Goal: Information Seeking & Learning: Learn about a topic

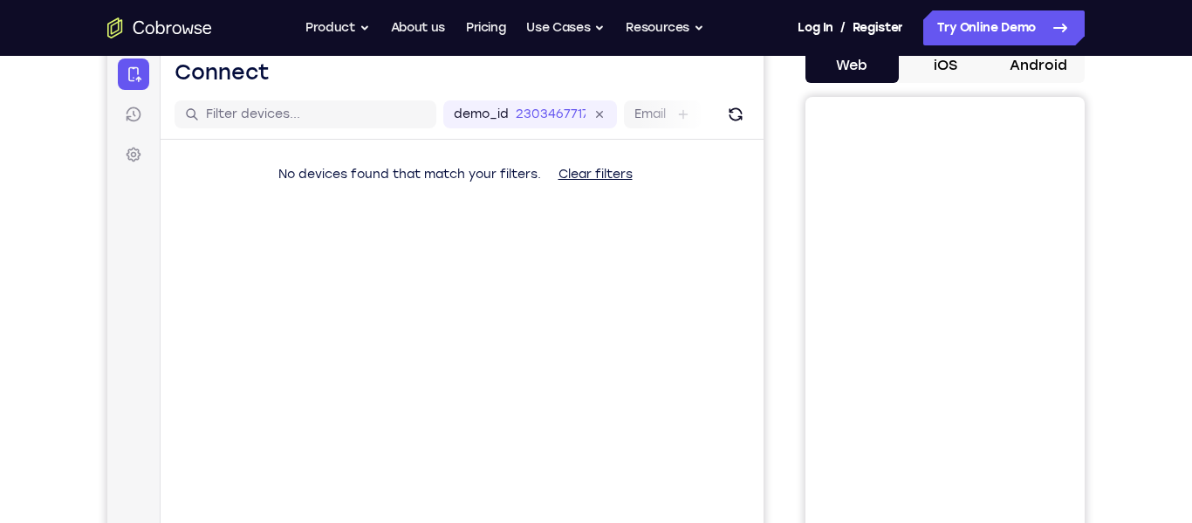
scroll to position [188, 0]
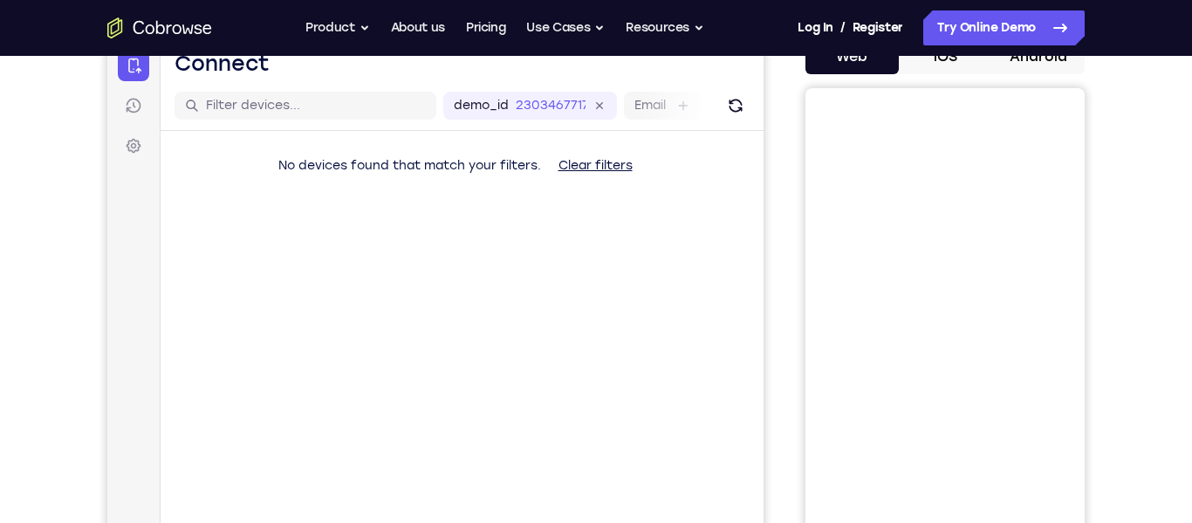
click at [1062, 60] on button "Android" at bounding box center [1038, 56] width 93 height 35
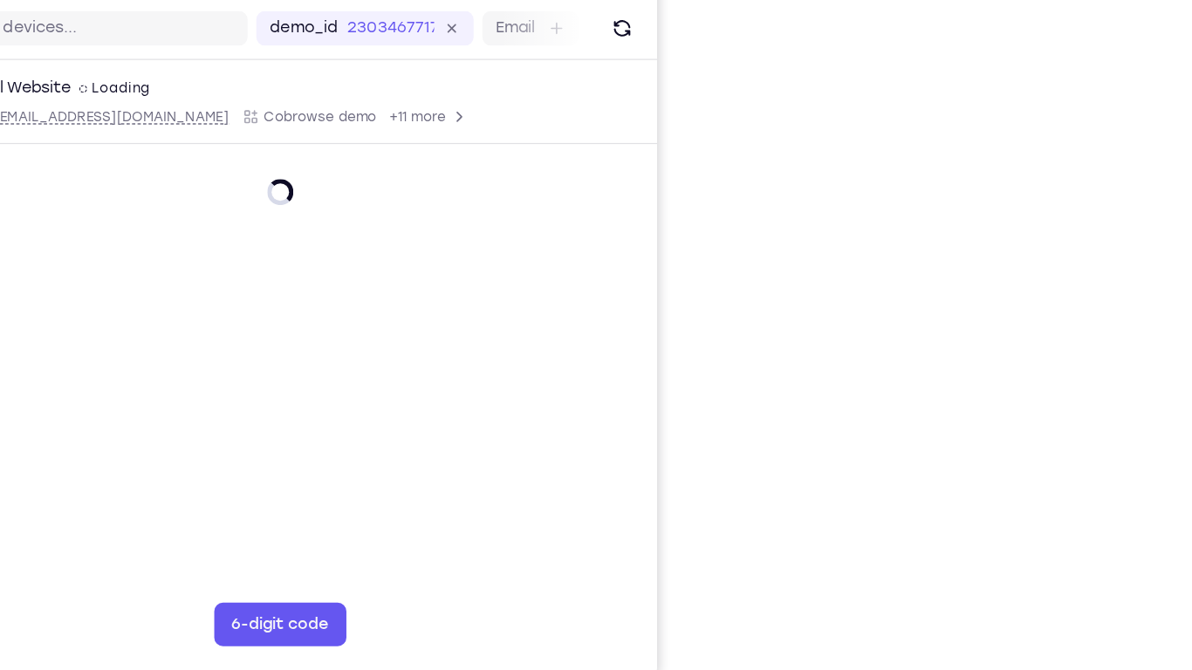
scroll to position [138, 0]
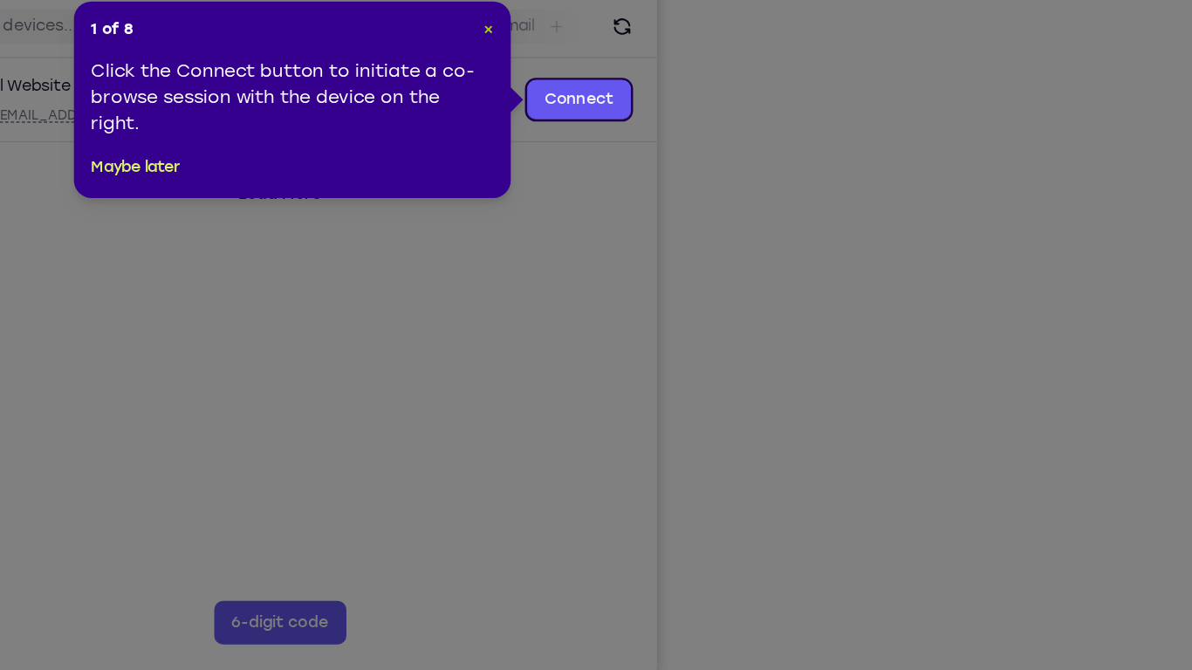
click at [629, 158] on span "×" at bounding box center [629, 157] width 8 height 15
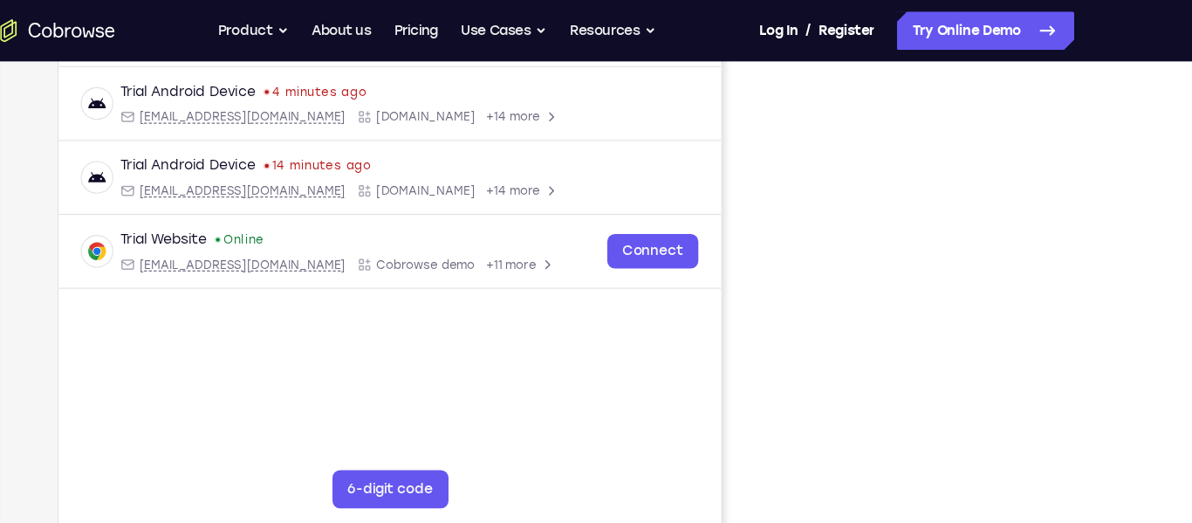
scroll to position [324, 0]
click at [1068, 343] on iframe "To enrich screen reader interactions, please activate Accessibility in Grammarl…" at bounding box center [945, 227] width 249 height 524
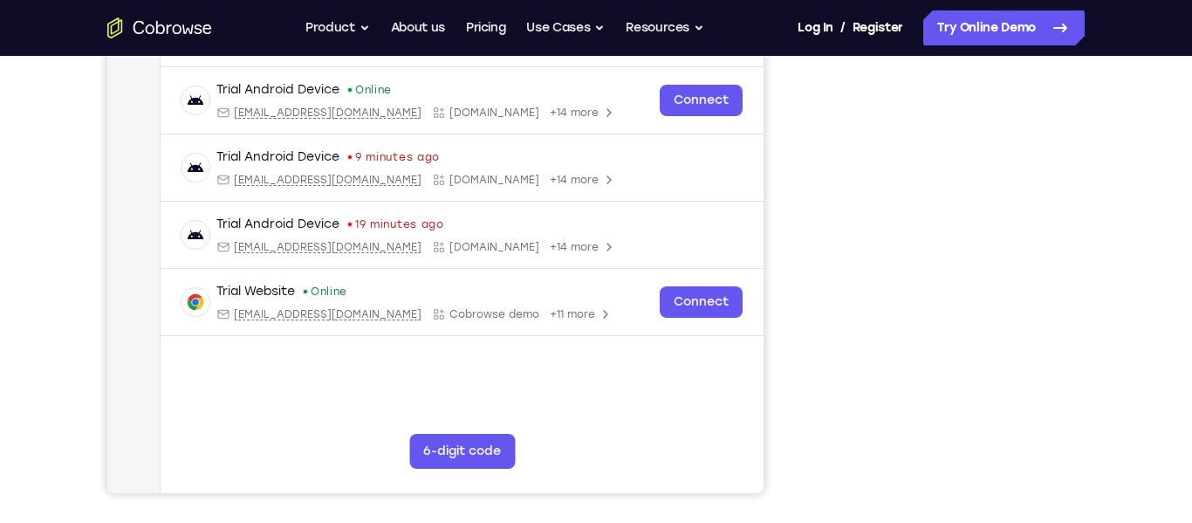
scroll to position [318, 0]
click at [789, 366] on div "Your Support Agent Your Customer Web iOS Android" at bounding box center [596, 172] width 978 height 645
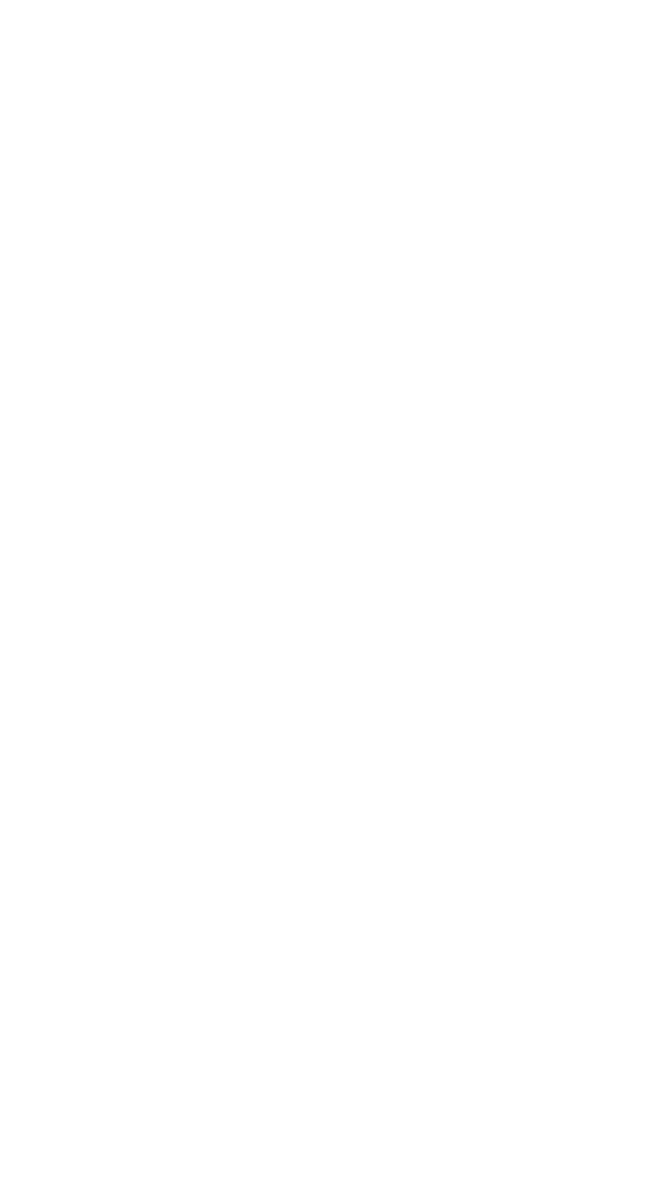
scroll to position [109, 0]
